Goal: Use online tool/utility: Utilize a website feature to perform a specific function

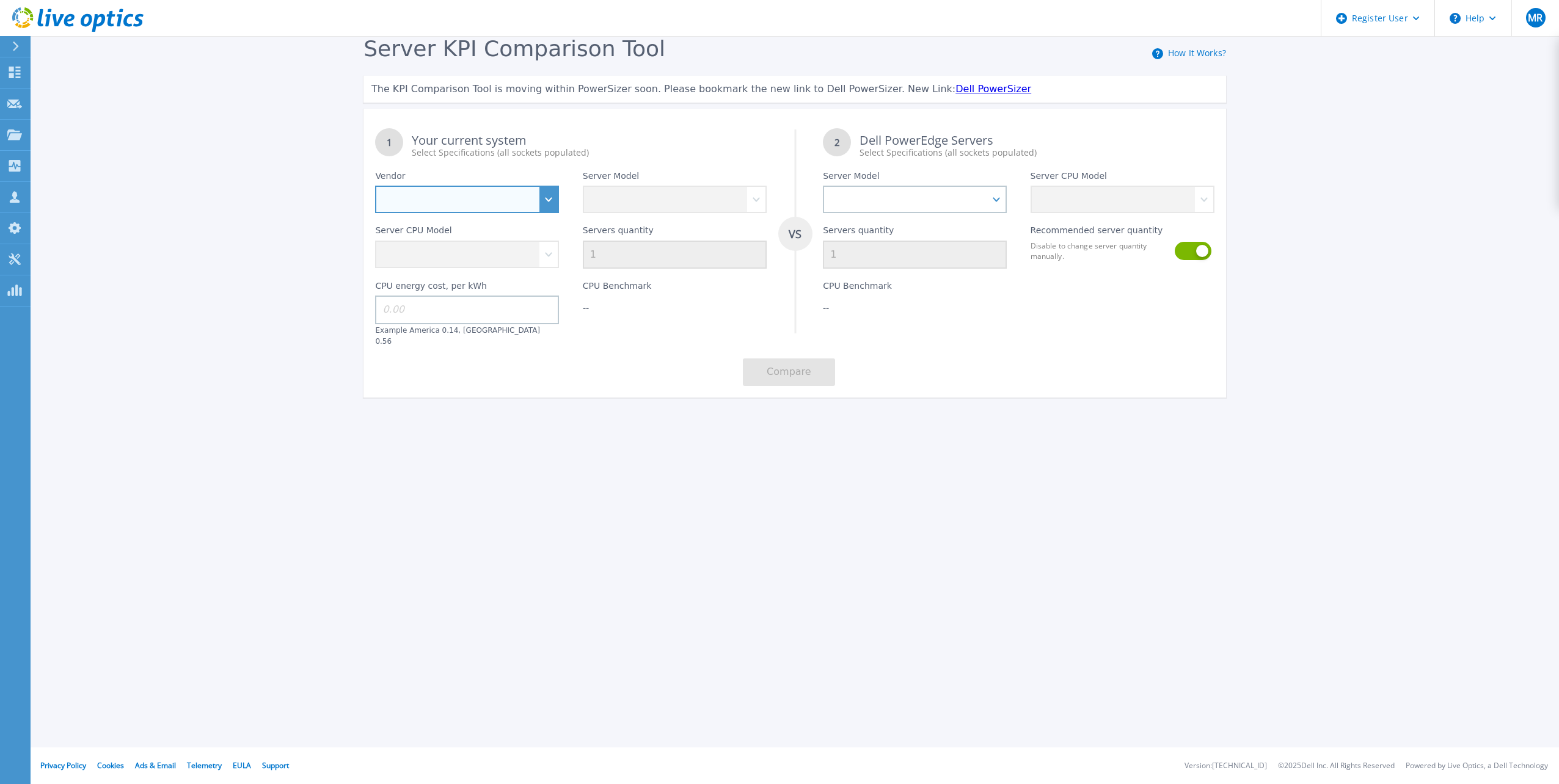
click at [474, 210] on select "Dell HPE Lenovo Supermicro" at bounding box center [466, 199] width 184 height 27
select select "Dell"
click at [375, 186] on select "Dell HPE Lenovo Supermicro" at bounding box center [466, 199] width 184 height 27
click at [644, 203] on select "PowerEdge C6520 PowerEdge C6525 PowerEdge HS5610 PowerEdge HS5620 PowerEdge R24…" at bounding box center [674, 199] width 184 height 27
select select "PowerEdge R740xd"
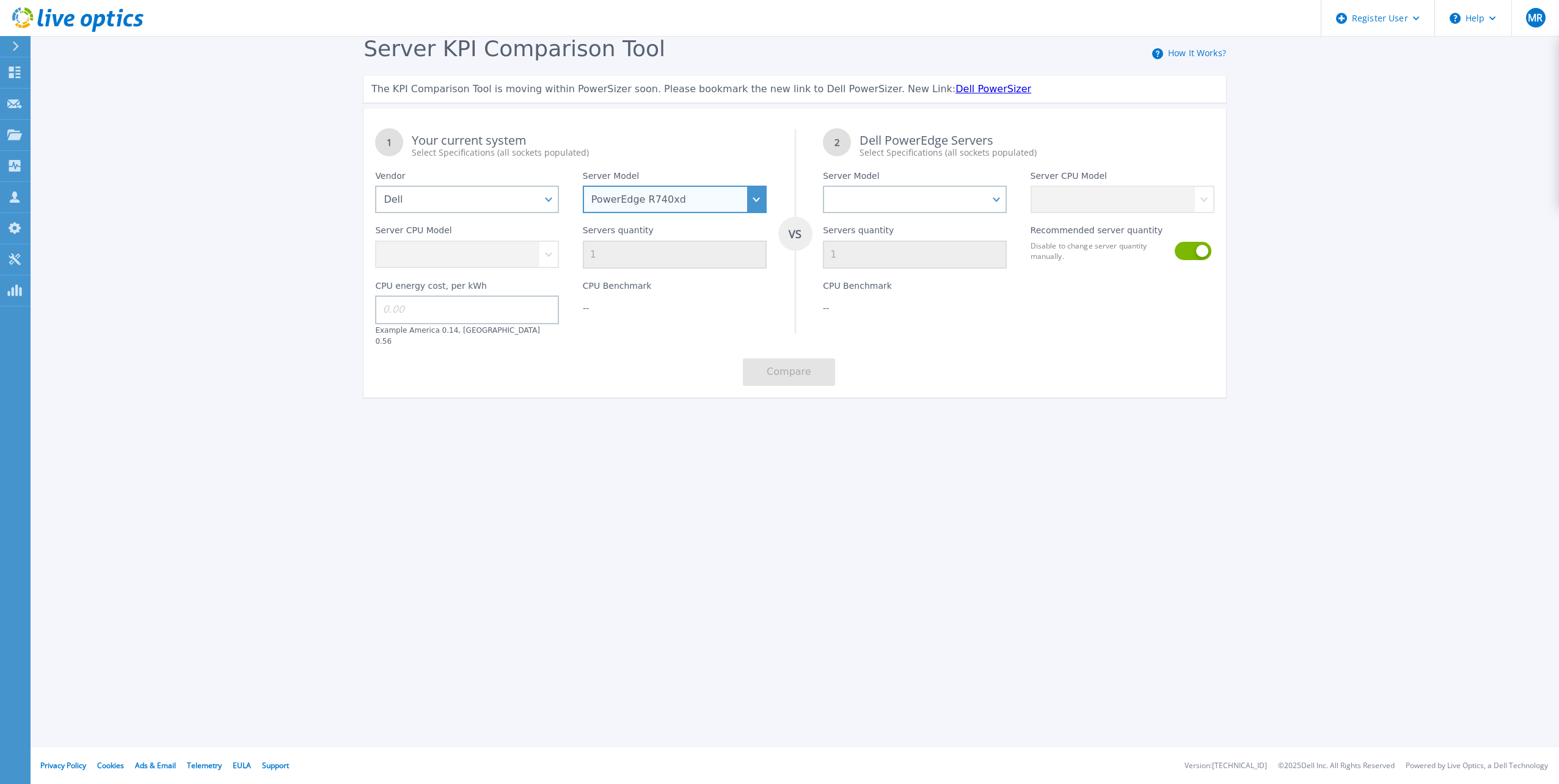
click at [582, 186] on select "PowerEdge C6520 PowerEdge C6525 PowerEdge HS5610 PowerEdge HS5620 PowerEdge R24…" at bounding box center [674, 199] width 184 height 27
click at [895, 200] on select "PowerEdge C6520 PowerEdge C6525 PowerEdge HS5610 PowerEdge HS5620 PowerEdge R24…" at bounding box center [914, 199] width 184 height 27
select select "PowerEdge R6725"
click at [823, 186] on select "PowerEdge C6520 PowerEdge C6525 PowerEdge HS5610 PowerEdge HS5620 PowerEdge R24…" at bounding box center [914, 199] width 184 height 27
click at [543, 258] on select "Intel Xeon Bronze 3104 1.7GHz Intel Xeon Bronze 3106 1.7GHz Intel Xeon Bronze 3…" at bounding box center [466, 254] width 184 height 27
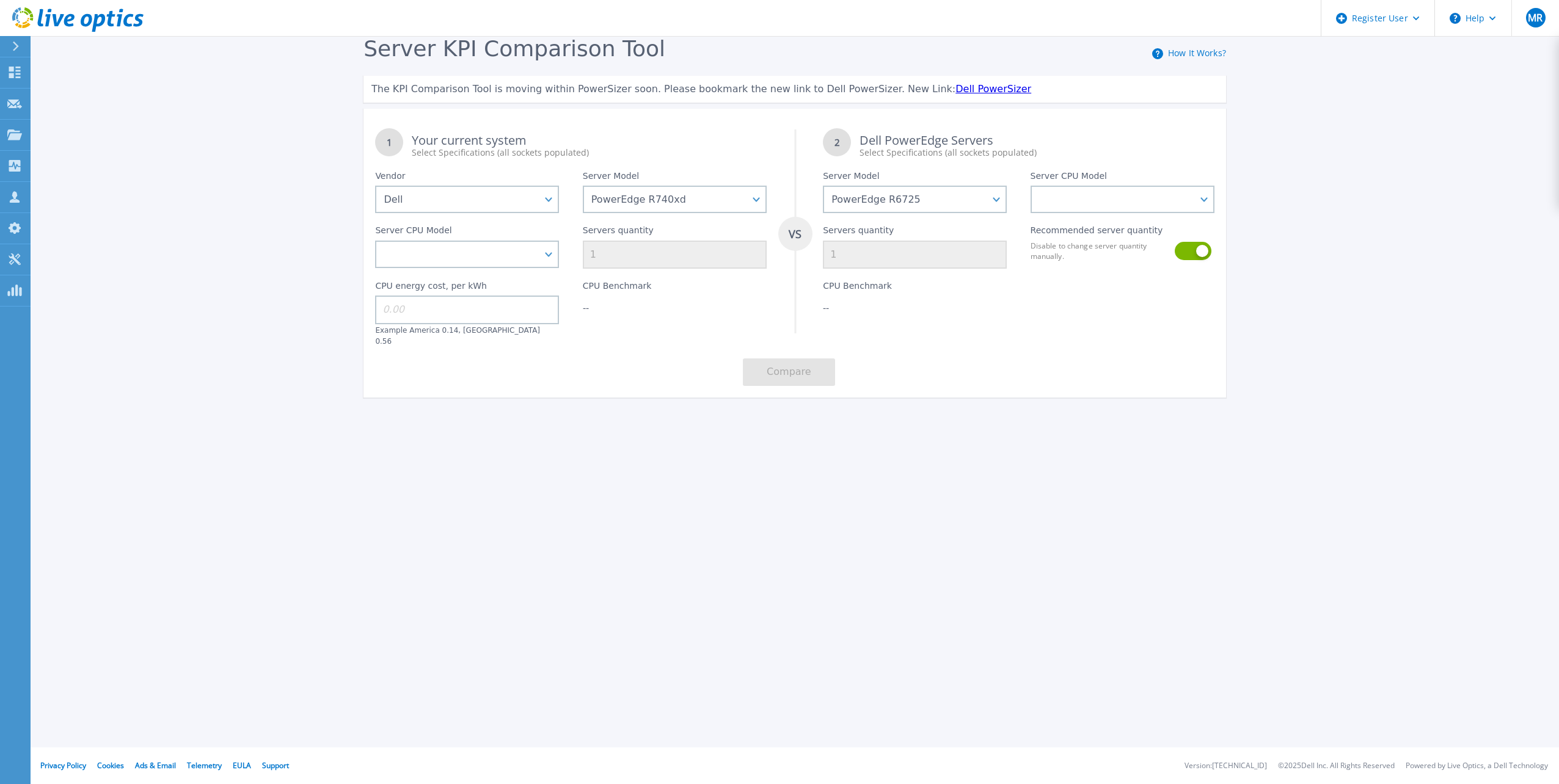
drag, startPoint x: 495, startPoint y: 280, endPoint x: 496, endPoint y: 270, distance: 10.0
click at [495, 280] on div "CPU energy cost, per kWh Example America 0.14, [GEOGRAPHIC_DATA] 0.56" at bounding box center [467, 307] width 207 height 78
click at [500, 264] on select "Intel Xeon Bronze 3104 1.7GHz Intel Xeon Bronze 3106 1.7GHz Intel Xeon Bronze 3…" at bounding box center [466, 254] width 184 height 27
select select "312017"
click at [375, 241] on select "Intel Xeon Bronze 3104 1.7GHz Intel Xeon Bronze 3106 1.7GHz Intel Xeon Bronze 3…" at bounding box center [466, 254] width 184 height 27
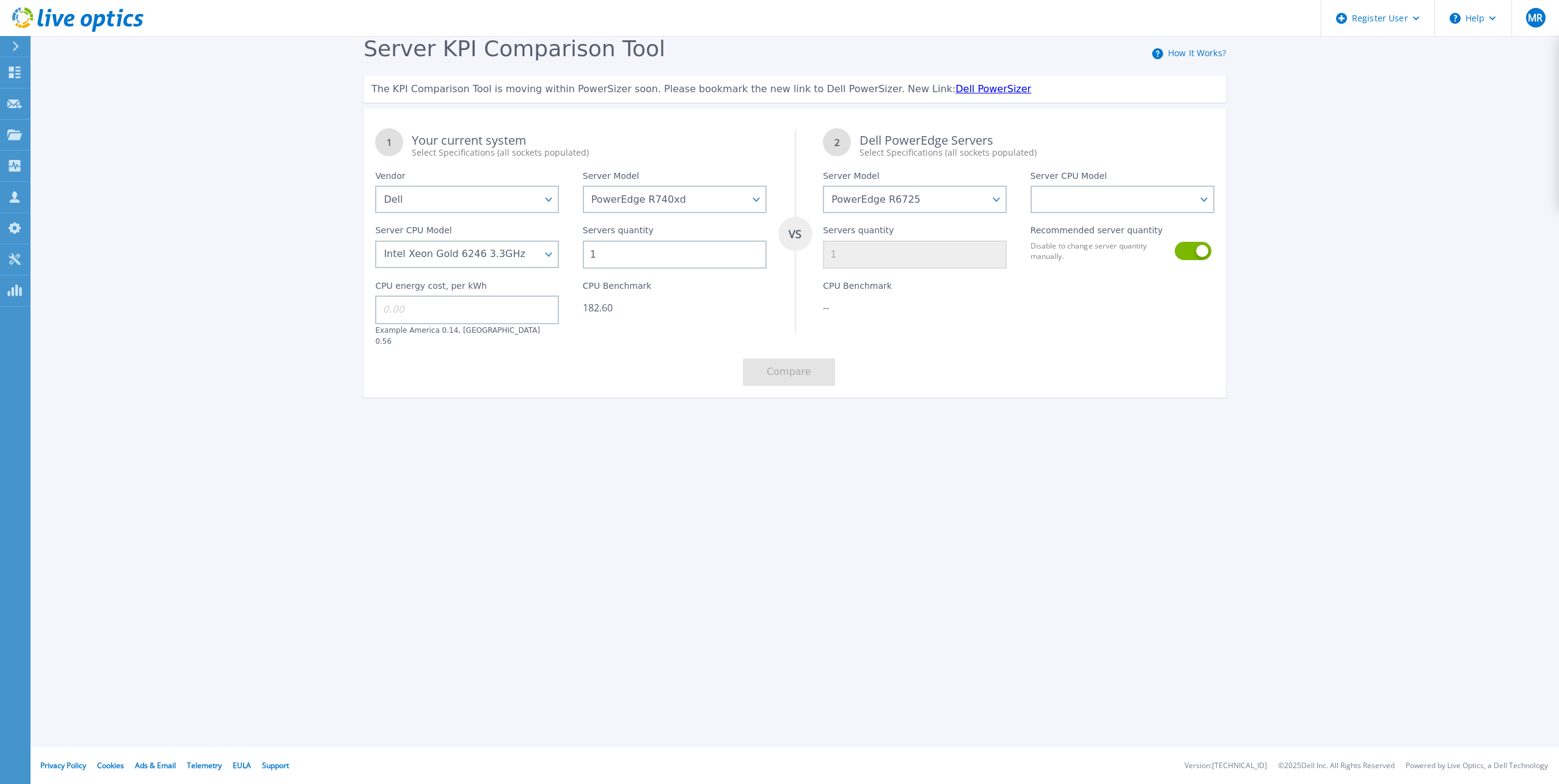
click at [696, 255] on input "1" at bounding box center [674, 254] width 184 height 28
type input "16"
click at [1120, 201] on select "AMD EPYC 9135 3.65GHz AMD EPYC 9355 3.55GHz AMD EPYC 9575F 3.3GHz AMD EPYC 9655…" at bounding box center [1122, 199] width 184 height 27
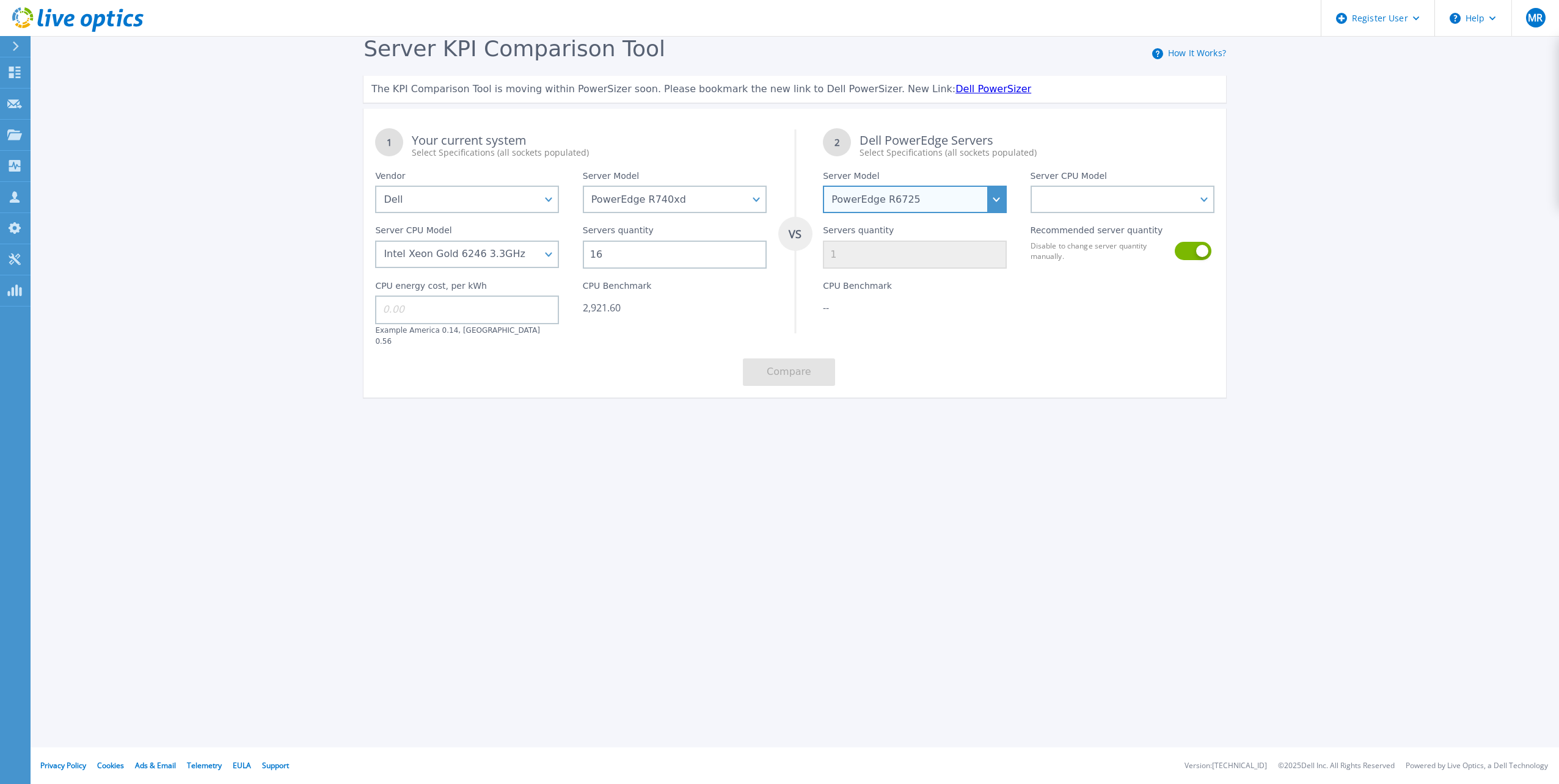
click at [971, 199] on select "PowerEdge C6520 PowerEdge C6525 PowerEdge HS5610 PowerEdge HS5620 PowerEdge R24…" at bounding box center [914, 199] width 184 height 27
click at [823, 186] on select "PowerEdge C6520 PowerEdge C6525 PowerEdge HS5610 PowerEdge HS5620 PowerEdge R24…" at bounding box center [914, 199] width 184 height 27
click at [1118, 191] on select "AMD EPYC 9555P 3.2GHz AMD EPYC 9355P 3.55GHz AMD EPYC 9575F 3.3GHz" at bounding box center [1122, 199] width 184 height 27
click at [941, 199] on select "PowerEdge C6520 PowerEdge C6525 PowerEdge HS5610 PowerEdge HS5620 PowerEdge R24…" at bounding box center [914, 199] width 184 height 27
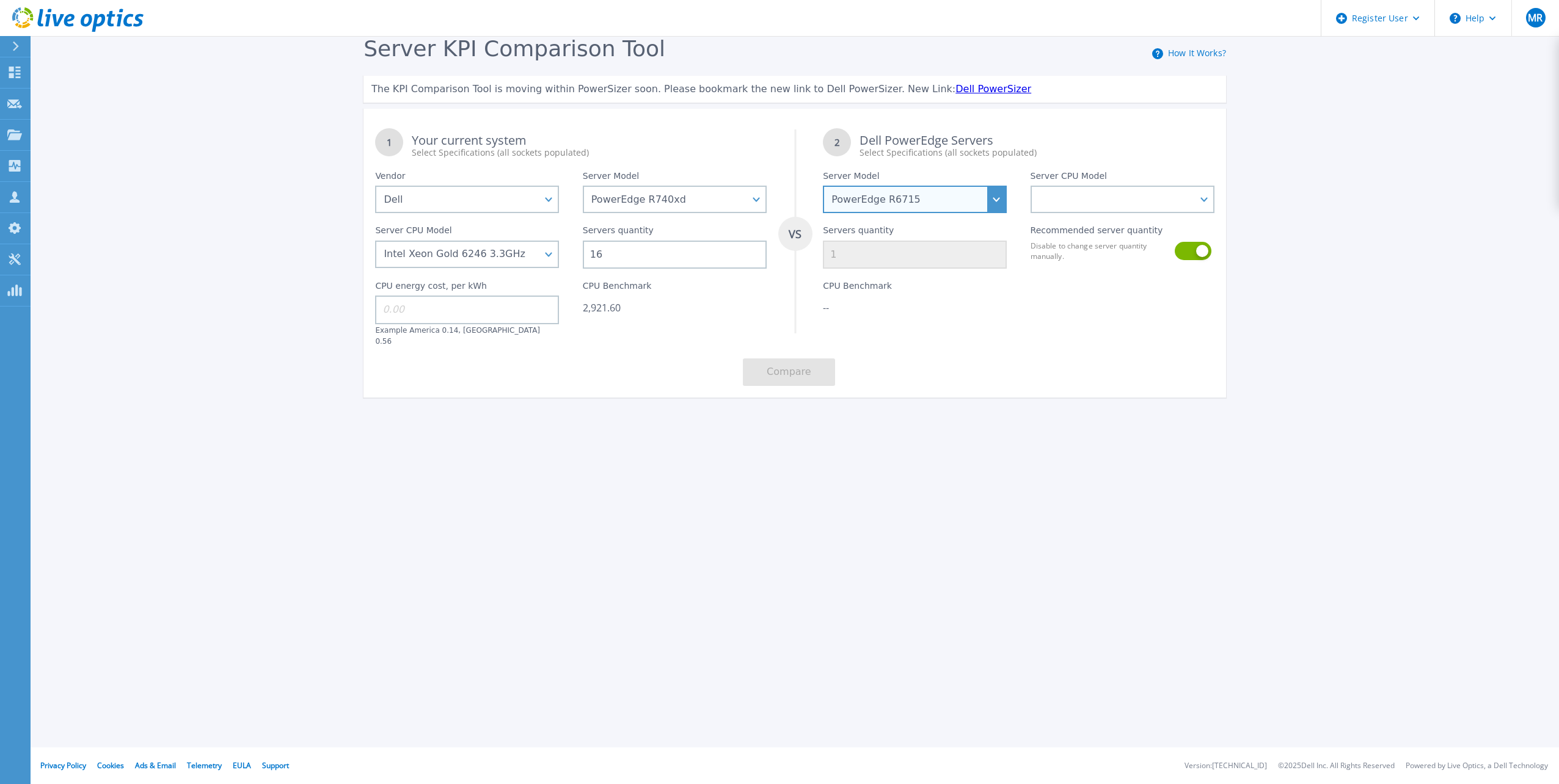
select select "PowerEdge R6725"
click at [823, 186] on select "PowerEdge C6520 PowerEdge C6525 PowerEdge HS5610 PowerEdge HS5620 PowerEdge R24…" at bounding box center [914, 199] width 184 height 27
